Goal: Task Accomplishment & Management: Use online tool/utility

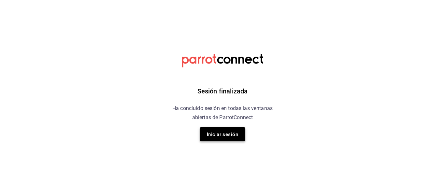
click at [228, 133] on font "Iniciar sesión" at bounding box center [222, 135] width 31 height 6
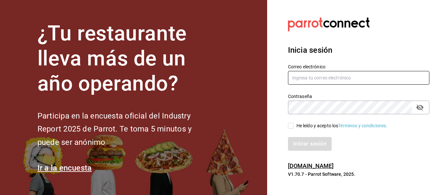
type input "hola@aderezocrea.com"
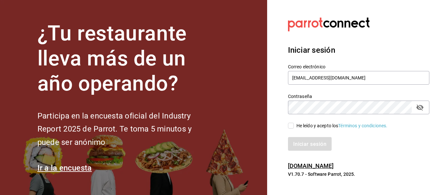
click at [291, 126] on input "He leído y acepto los Términos y condiciones." at bounding box center [291, 126] width 6 height 6
checkbox input "true"
click at [303, 143] on font "Iniciar sesión" at bounding box center [310, 144] width 33 height 6
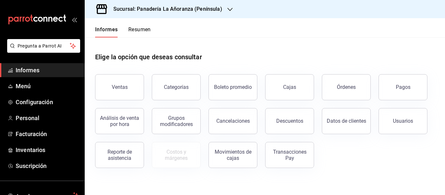
click at [229, 8] on icon "button" at bounding box center [230, 9] width 5 height 5
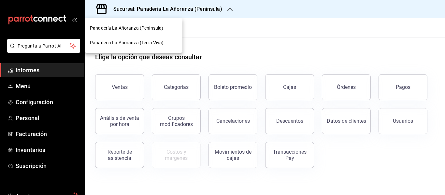
click at [155, 41] on font "Panadería La Añoranza (Terra Viva)" at bounding box center [127, 42] width 74 height 5
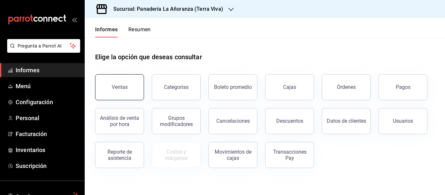
click at [128, 89] on button "Ventas" at bounding box center [119, 87] width 49 height 26
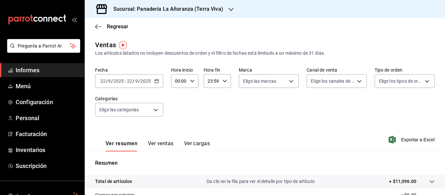
click at [158, 142] on font "Ver ventas" at bounding box center [161, 144] width 26 height 6
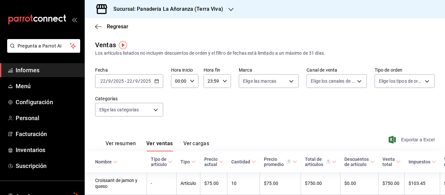
click at [406, 139] on font "Exportar a Excel" at bounding box center [418, 139] width 34 height 5
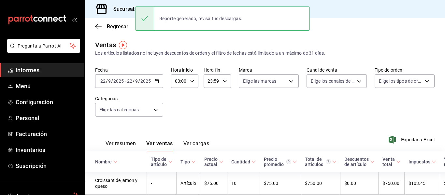
click at [202, 41] on div "Ventas Los artículos listados no incluyen descuentos de orden y el filtro de fe…" at bounding box center [265, 48] width 340 height 17
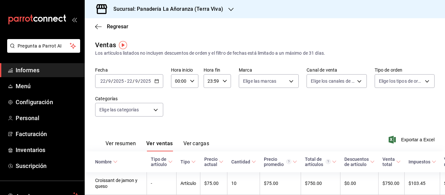
click at [225, 9] on div "Sucursal: Panadería La Añoranza (Terra Viva)" at bounding box center [163, 9] width 146 height 18
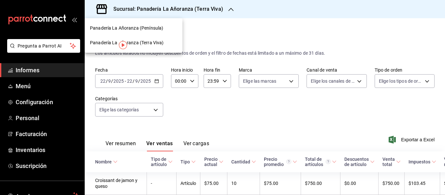
click at [164, 28] on div "Panadería La Añoranza (Península)" at bounding box center [133, 28] width 87 height 7
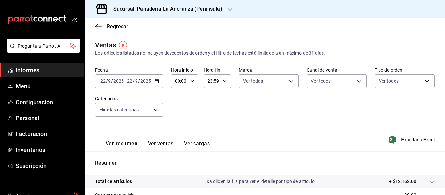
click at [164, 142] on font "Ver ventas" at bounding box center [161, 144] width 26 height 6
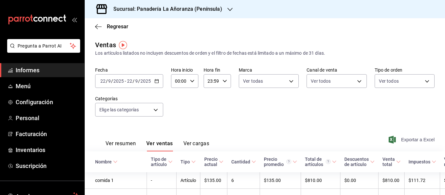
click at [408, 138] on font "Exportar a Excel" at bounding box center [418, 139] width 34 height 5
